Goal: Communication & Community: Answer question/provide support

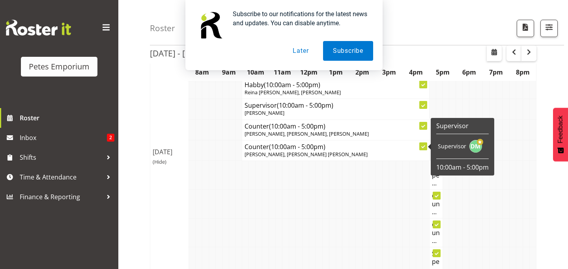
scroll to position [411, 0]
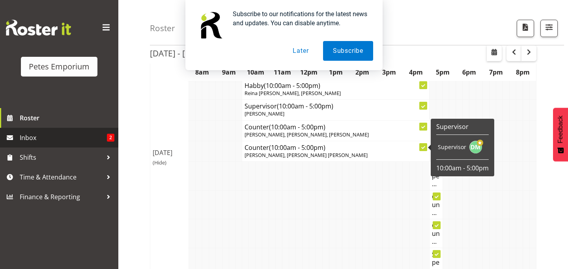
click at [89, 138] on span "Inbox" at bounding box center [63, 138] width 87 height 12
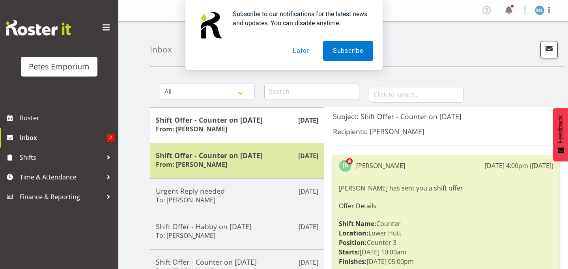
click at [208, 161] on h6 "From: Jodine Bunn" at bounding box center [191, 165] width 71 height 8
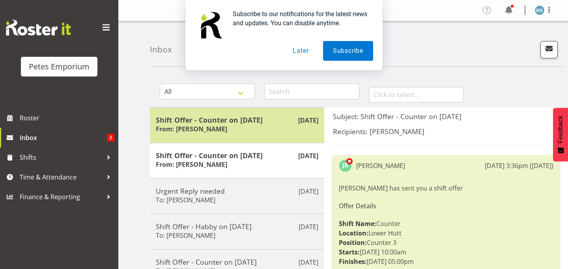
click at [206, 130] on h6 "From: Jodine Bunn" at bounding box center [191, 129] width 71 height 8
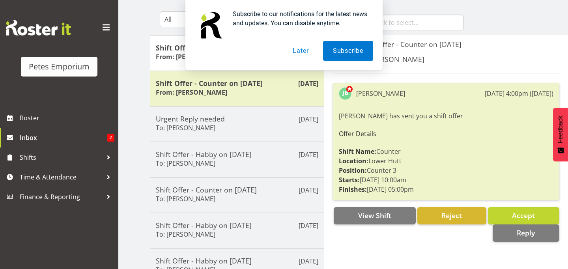
scroll to position [70, 0]
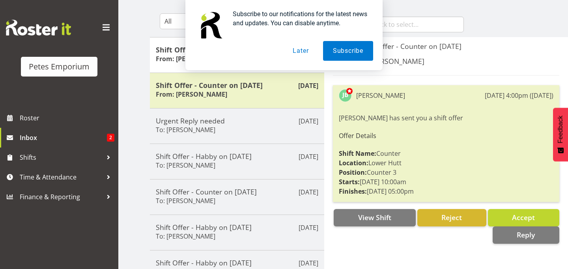
click at [298, 51] on button "Later" at bounding box center [301, 51] width 36 height 20
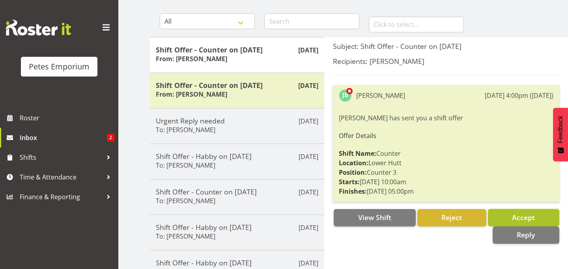
click at [514, 217] on span "Accept" at bounding box center [523, 217] width 23 height 9
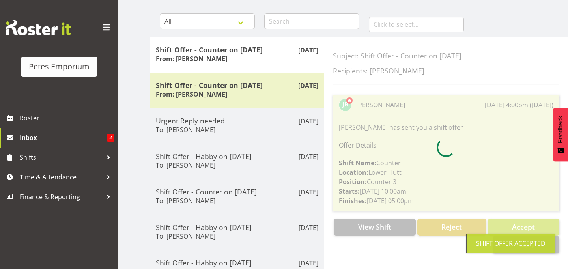
click at [514, 217] on div at bounding box center [446, 148] width 227 height 212
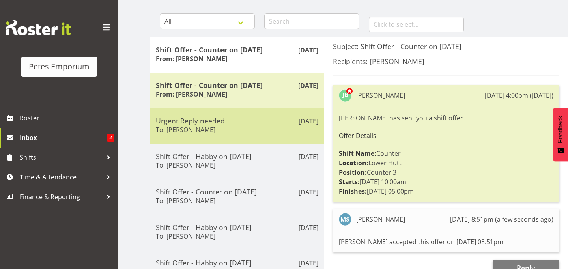
click at [209, 124] on h5 "Urgent Reply needed" at bounding box center [237, 120] width 163 height 9
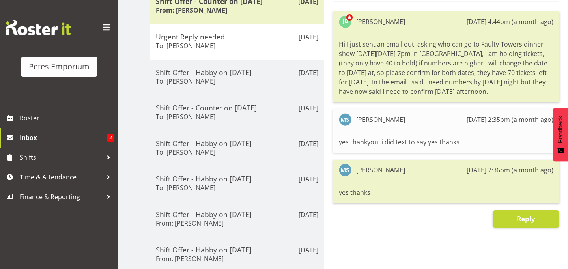
scroll to position [155, 0]
click at [515, 221] on button "Reply" at bounding box center [526, 218] width 67 height 17
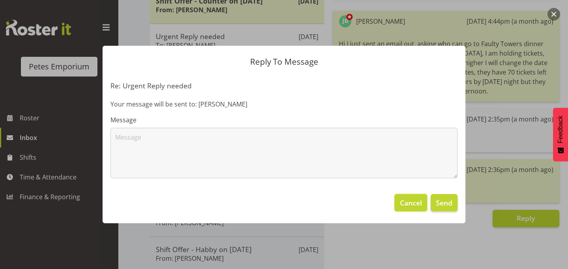
click at [415, 206] on span "Cancel" at bounding box center [411, 203] width 22 height 10
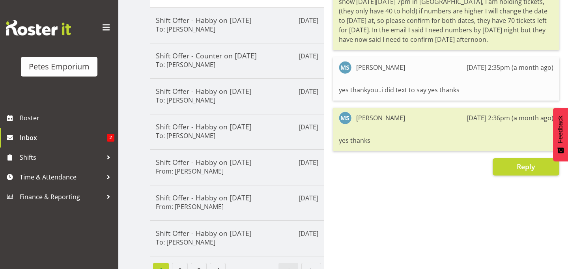
scroll to position [212, 0]
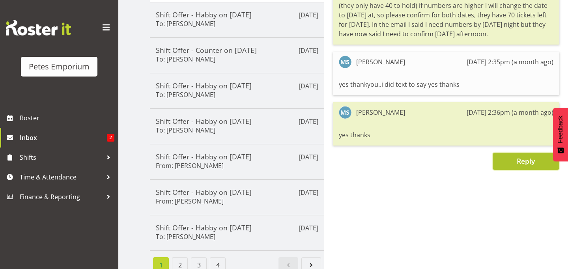
click at [523, 164] on span "Reply" at bounding box center [526, 160] width 18 height 9
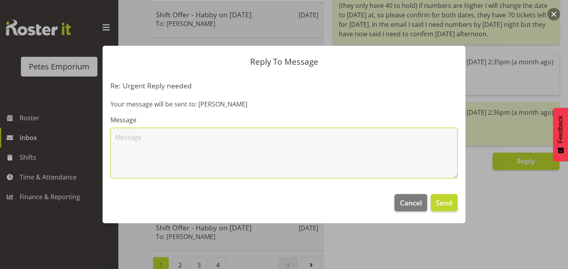
click at [243, 161] on textarea at bounding box center [284, 153] width 347 height 51
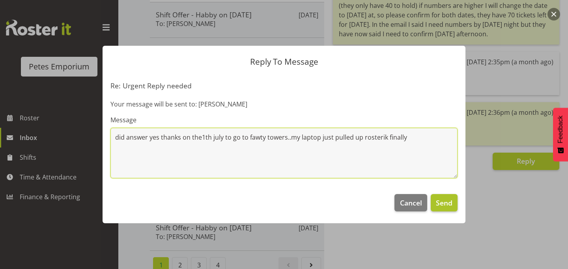
type textarea "did answer yes thanks on the1th july to go to fawty towers..my laptop just pull…"
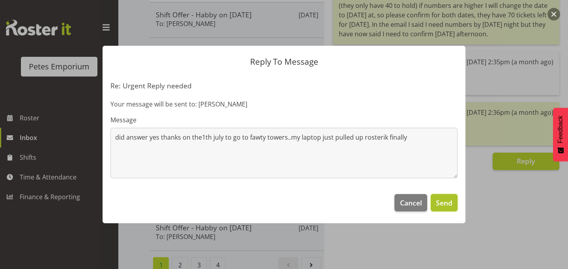
click at [443, 206] on span "Send" at bounding box center [444, 203] width 17 height 10
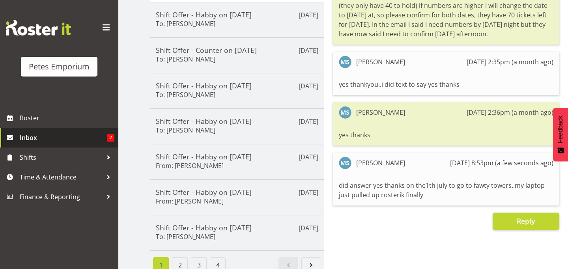
click at [111, 137] on span "2" at bounding box center [110, 138] width 7 height 8
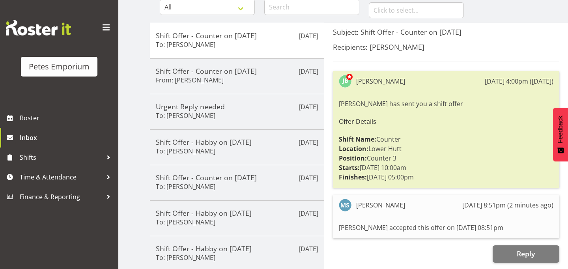
scroll to position [85, 0]
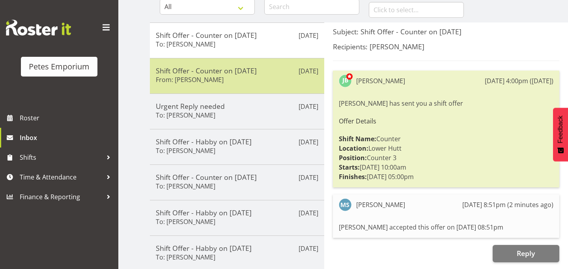
click at [193, 81] on h6 "From: [PERSON_NAME]" at bounding box center [190, 80] width 68 height 8
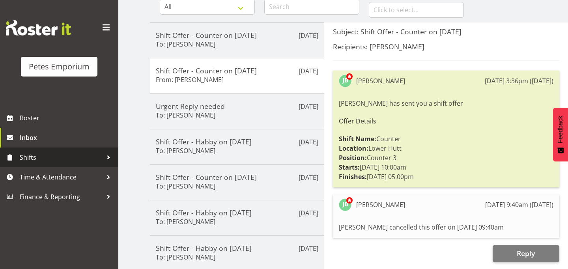
click at [38, 159] on span "Shifts" at bounding box center [61, 158] width 83 height 12
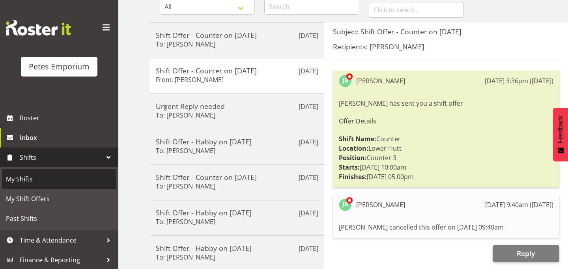
click at [30, 180] on span "My Shifts" at bounding box center [59, 179] width 107 height 12
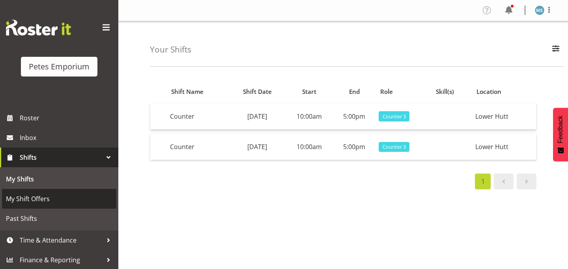
click at [39, 200] on span "My Shift Offers" at bounding box center [59, 199] width 107 height 12
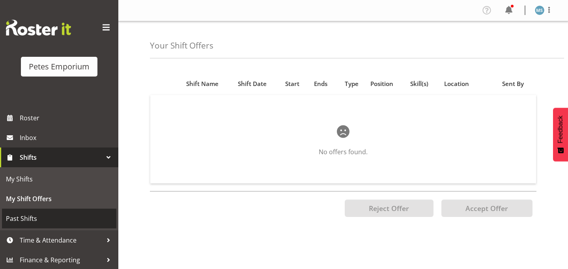
click at [35, 217] on span "Past Shifts" at bounding box center [59, 219] width 107 height 12
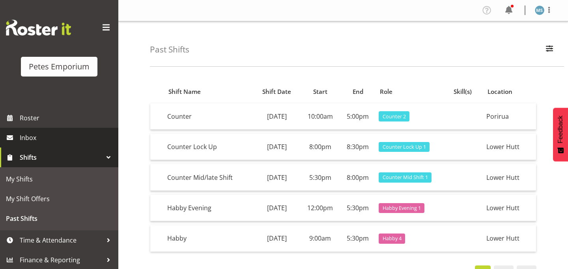
click at [40, 138] on span "Inbox" at bounding box center [67, 138] width 95 height 12
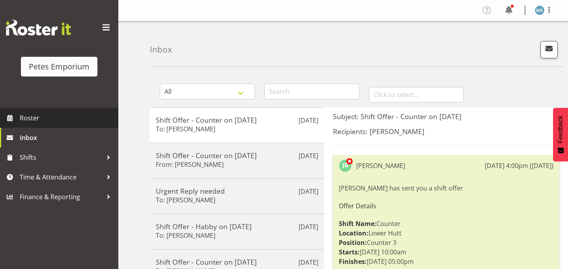
click at [41, 118] on span "Roster" at bounding box center [67, 118] width 95 height 12
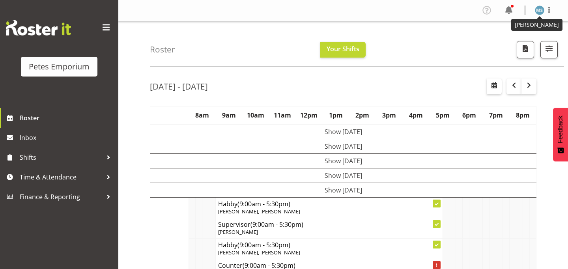
click at [538, 13] on img at bounding box center [539, 10] width 9 height 9
click at [501, 42] on link "Log Out" at bounding box center [516, 41] width 76 height 14
